Goal: Task Accomplishment & Management: Complete application form

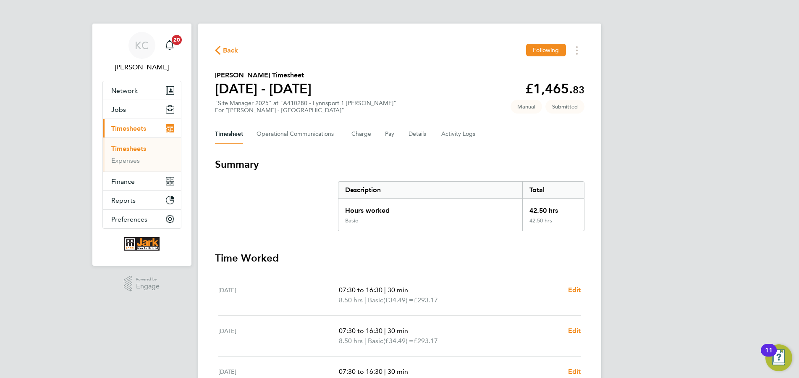
click at [139, 148] on link "Timesheets" at bounding box center [128, 148] width 35 height 8
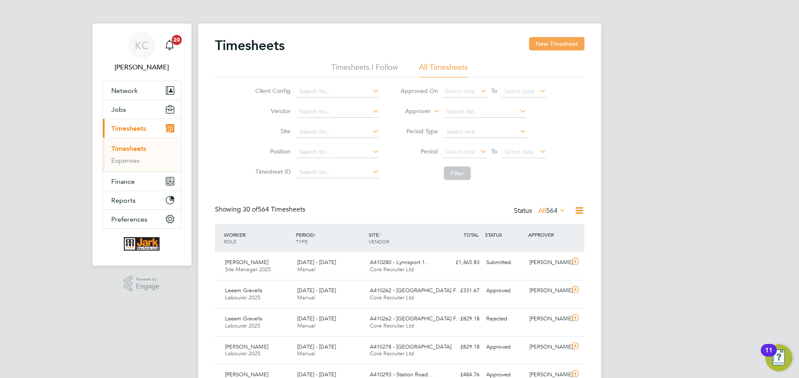
click at [571, 42] on button "New Timesheet" at bounding box center [556, 43] width 55 height 13
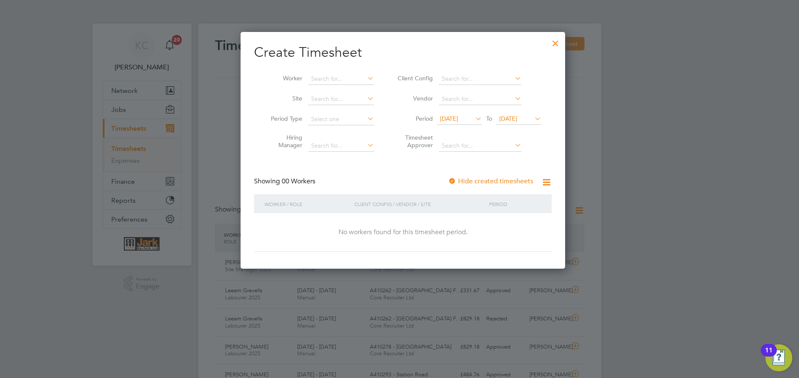
click at [474, 119] on icon at bounding box center [474, 119] width 0 height 12
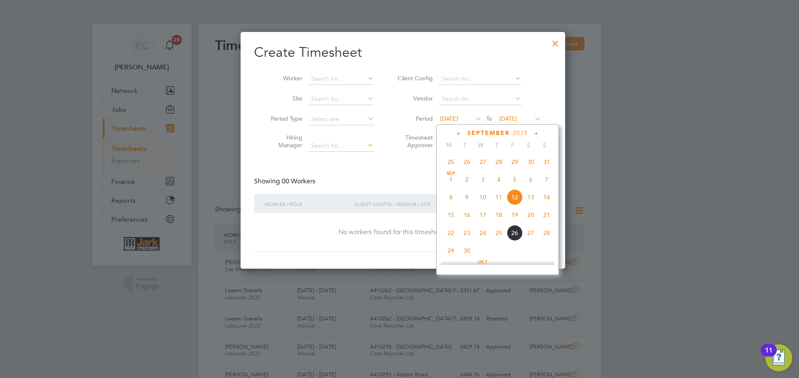
click at [528, 218] on span "20" at bounding box center [531, 215] width 16 height 16
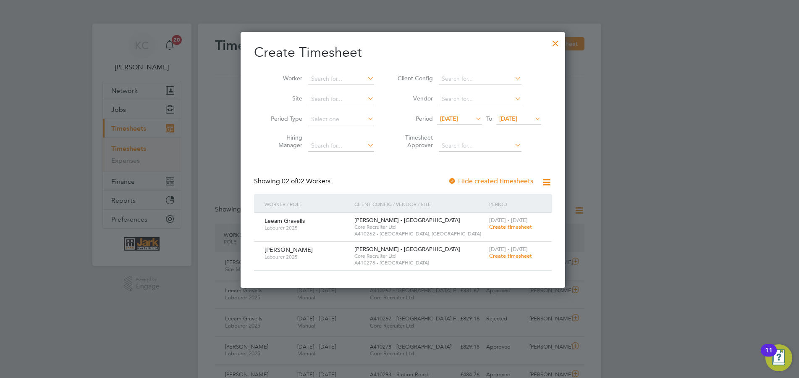
click at [511, 118] on span "[DATE]" at bounding box center [508, 119] width 18 height 8
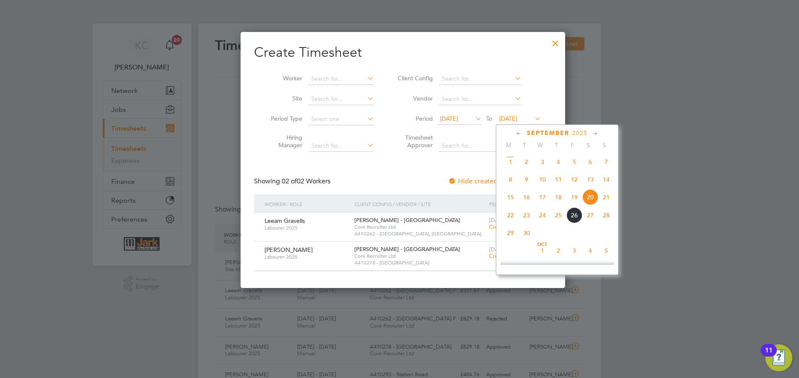
click at [570, 218] on span "26" at bounding box center [575, 215] width 16 height 16
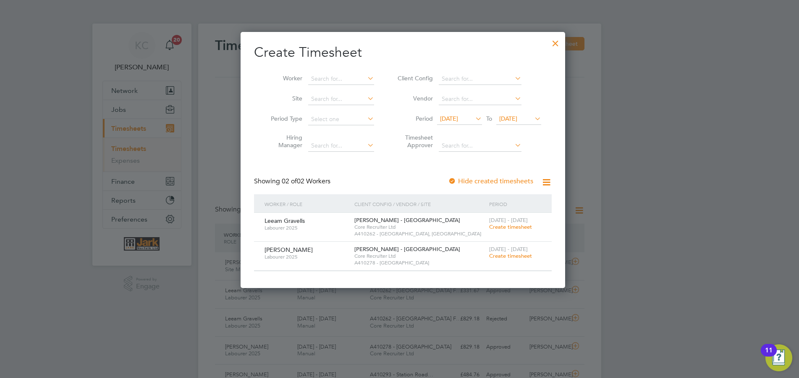
click at [505, 257] on span "Create timesheet" at bounding box center [510, 255] width 43 height 7
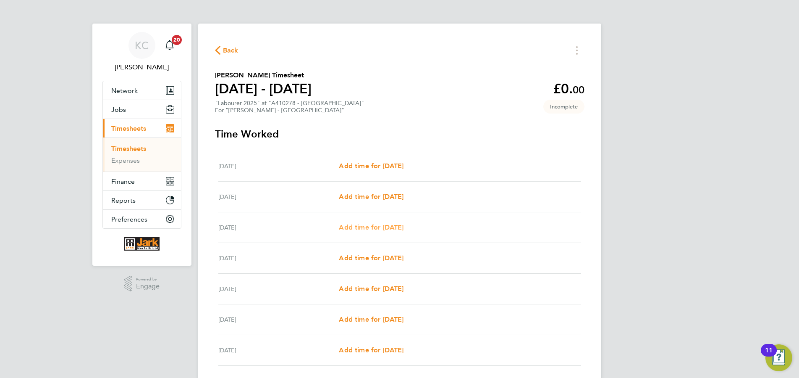
click at [395, 228] on span "Add time for [DATE]" at bounding box center [371, 227] width 65 height 8
select select "60"
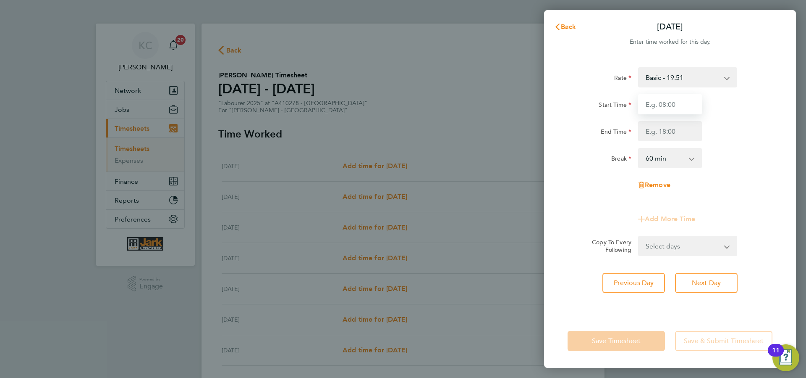
click at [650, 104] on input "Start Time" at bounding box center [670, 104] width 64 height 20
type input "07:30"
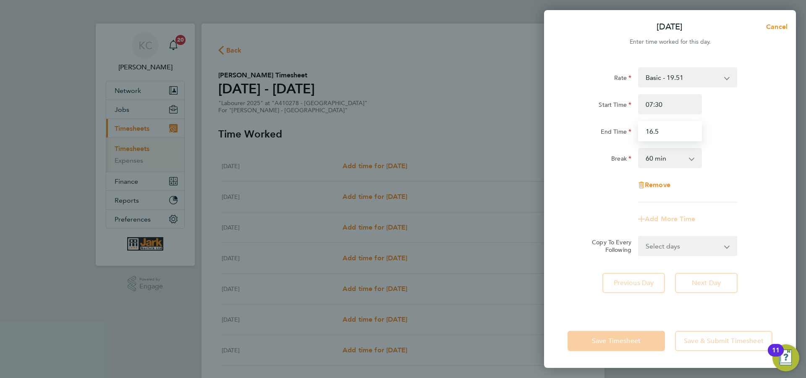
type input "16.5"
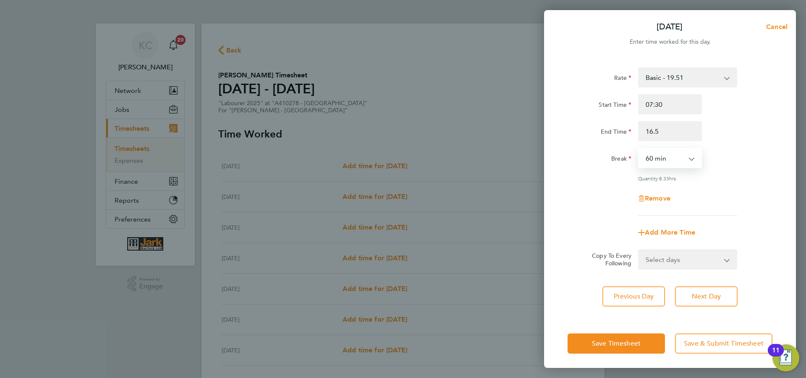
select select "30"
click at [667, 131] on input "16.5" at bounding box center [670, 131] width 64 height 20
type input "16.3"
click at [710, 293] on span "Next Day" at bounding box center [706, 296] width 29 height 8
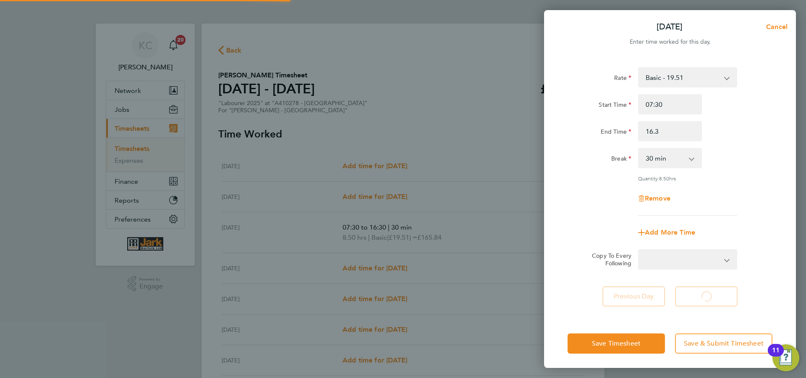
select select "60"
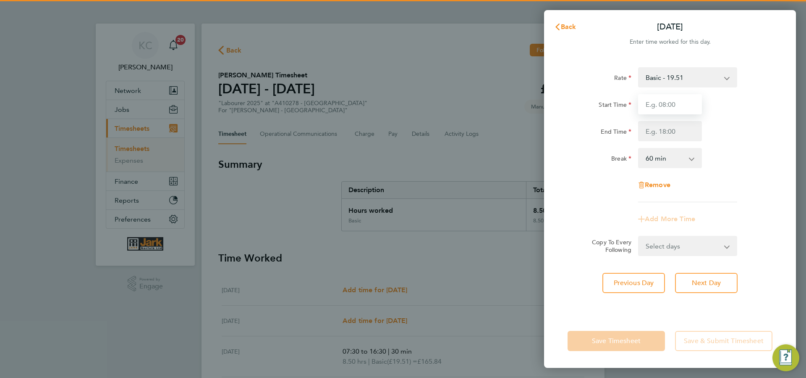
click at [661, 108] on input "Start Time" at bounding box center [670, 104] width 64 height 20
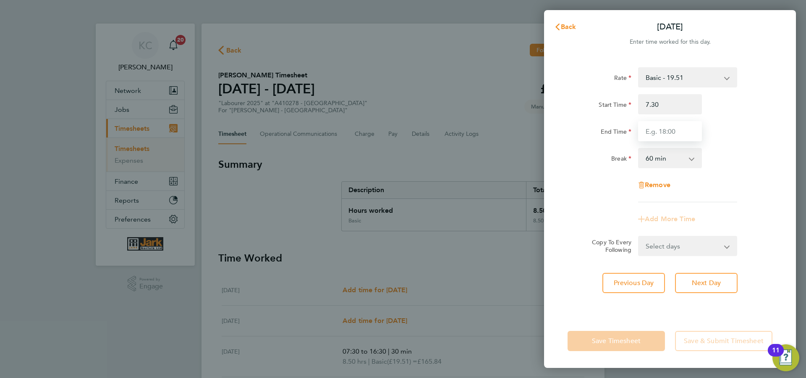
type input "07:30"
type input "16:30"
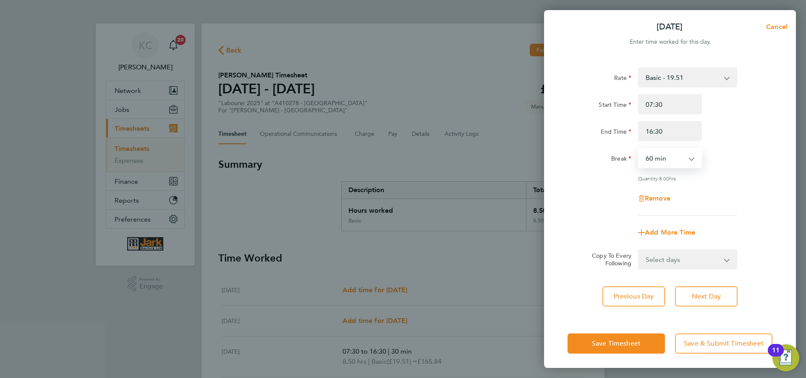
select select "30"
click at [714, 299] on span "Next Day" at bounding box center [706, 296] width 29 height 8
select select "60"
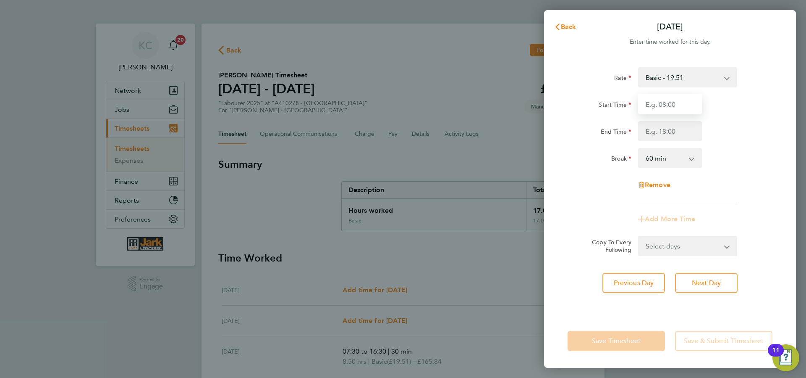
click at [664, 107] on input "Start Time" at bounding box center [670, 104] width 64 height 20
type input "07:30"
type input "16:30"
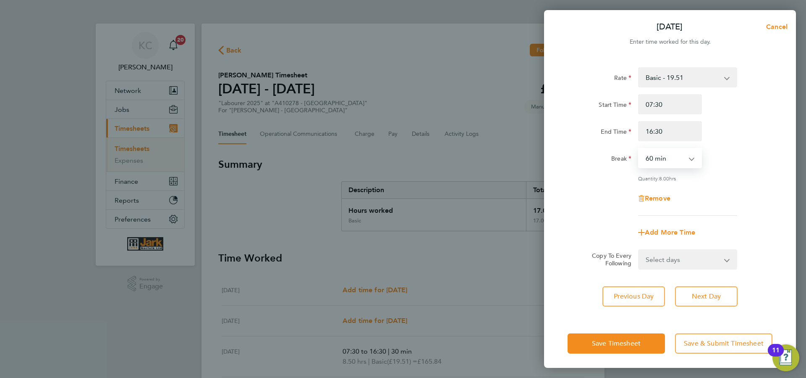
select select "30"
click at [713, 294] on span "Next Day" at bounding box center [706, 296] width 29 height 8
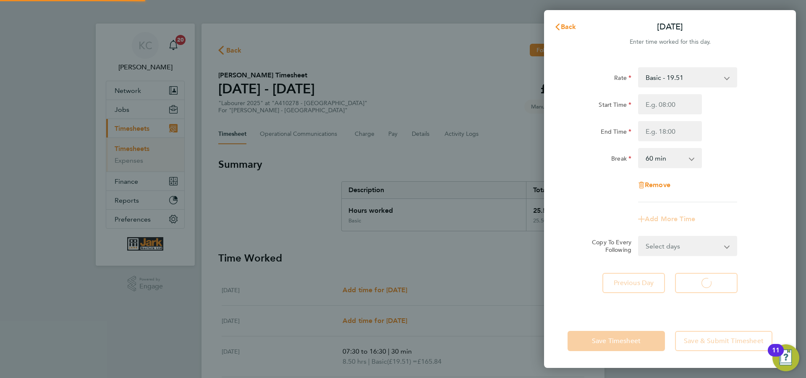
select select "60"
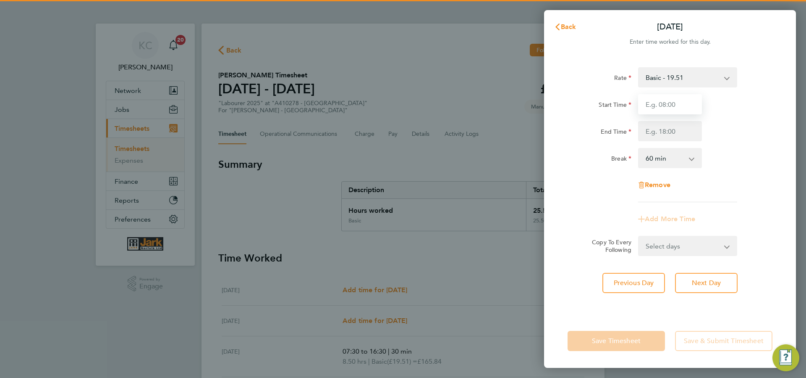
click at [657, 104] on input "Start Time" at bounding box center [670, 104] width 64 height 20
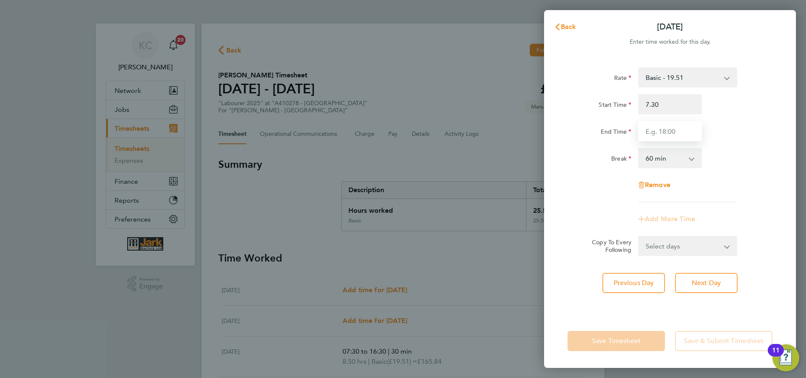
type input "07:30"
type input "16:30"
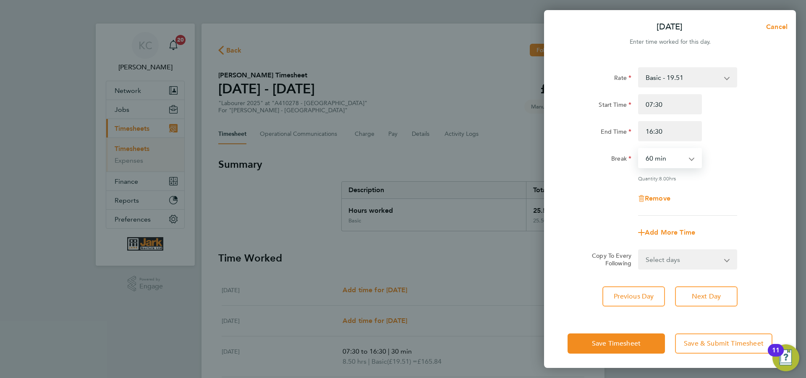
select select "30"
click at [692, 297] on span "Next Day" at bounding box center [706, 296] width 29 height 8
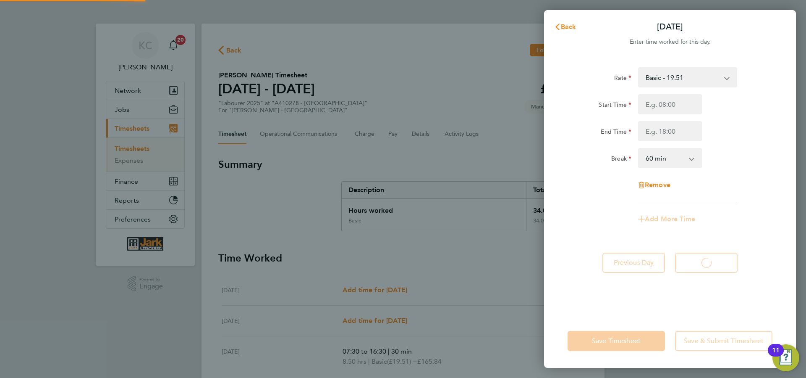
select select "60"
click at [656, 105] on input "Start Time" at bounding box center [670, 104] width 64 height 20
type input "07:30"
type input "16:30"
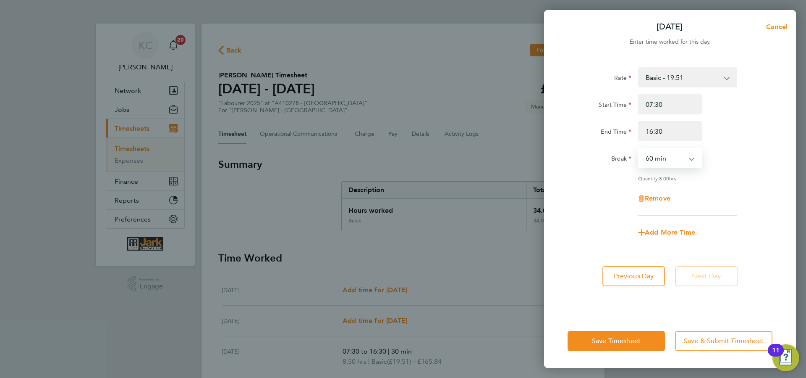
select select "30"
click at [735, 336] on button "Save & Submit Timesheet" at bounding box center [723, 341] width 97 height 20
